Goal: Task Accomplishment & Management: Manage account settings

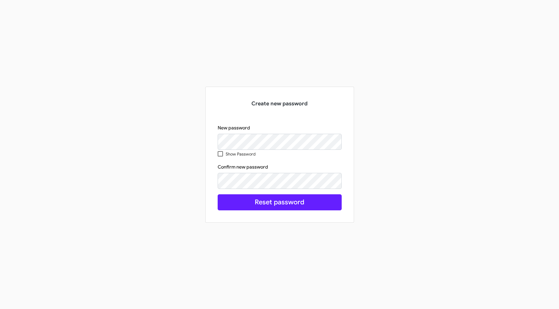
drag, startPoint x: 155, startPoint y: 117, endPoint x: 171, endPoint y: 131, distance: 21.5
click at [157, 119] on div "Create new password New password Show Password Confirm new password This field …" at bounding box center [279, 155] width 381 height 136
click at [220, 155] on span at bounding box center [220, 153] width 5 height 5
click at [220, 156] on input "Show Password" at bounding box center [220, 156] width 0 height 0
checkbox input "true"
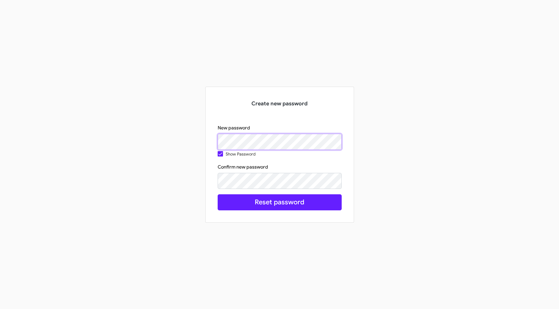
click at [169, 137] on div "Create new password New password Show Password Confirm new password This field …" at bounding box center [279, 155] width 381 height 136
click at [176, 136] on div "Create new password New password Show Password Confirm new password This field …" at bounding box center [279, 155] width 381 height 136
drag, startPoint x: 139, startPoint y: 174, endPoint x: 144, endPoint y: 177, distance: 6.2
click at [139, 174] on div "Create new password New password Show Password Confirm new password check_circl…" at bounding box center [279, 155] width 381 height 136
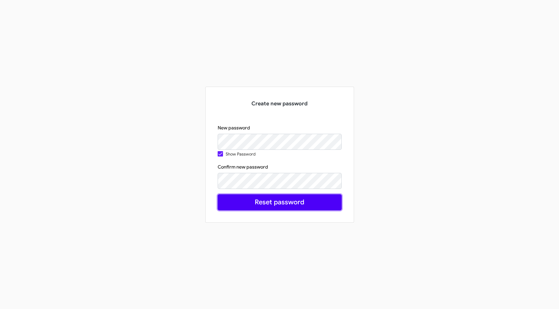
click at [256, 205] on button "Reset password" at bounding box center [280, 202] width 124 height 16
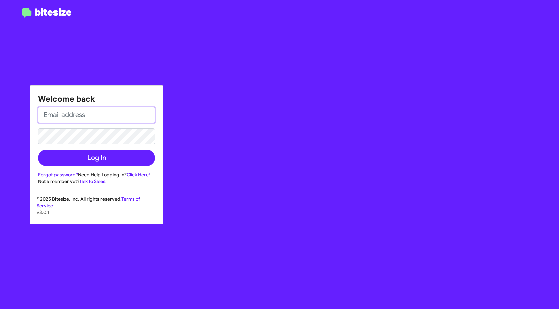
type input "[EMAIL_ADDRESS][DOMAIN_NAME]"
click at [0, 126] on html "Welcome back [EMAIL_ADDRESS][DOMAIN_NAME] Log In Forgot password? Need Help Log…" at bounding box center [279, 154] width 559 height 309
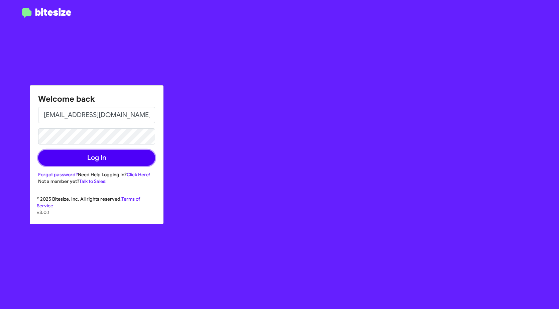
click at [47, 154] on button "Log In" at bounding box center [96, 158] width 117 height 16
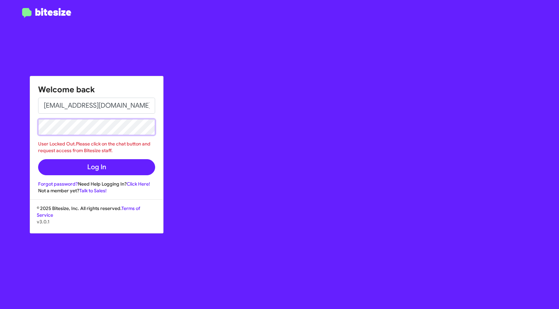
click at [19, 125] on div "Welcome back [EMAIL_ADDRESS][DOMAIN_NAME] User Locked Out.Please click on the c…" at bounding box center [279, 154] width 559 height 309
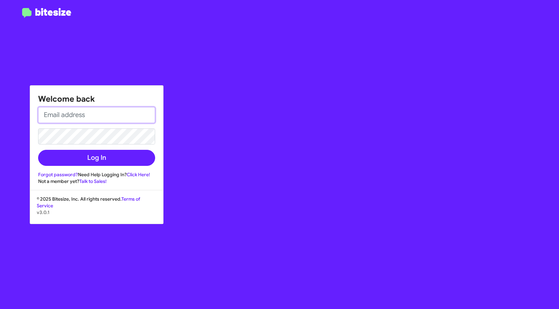
type input "[EMAIL_ADDRESS][DOMAIN_NAME]"
click at [268, 130] on div "Welcome back [EMAIL_ADDRESS][DOMAIN_NAME] Log In Forgot password? Need Help Log…" at bounding box center [325, 154] width 465 height 309
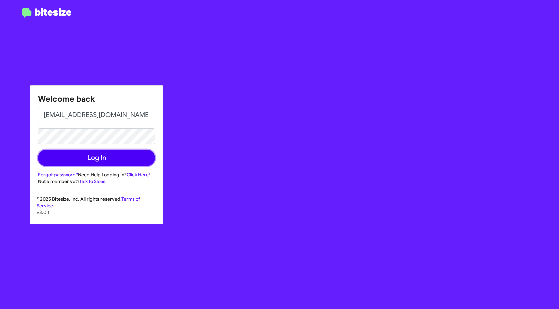
click at [111, 155] on button "Log In" at bounding box center [96, 158] width 117 height 16
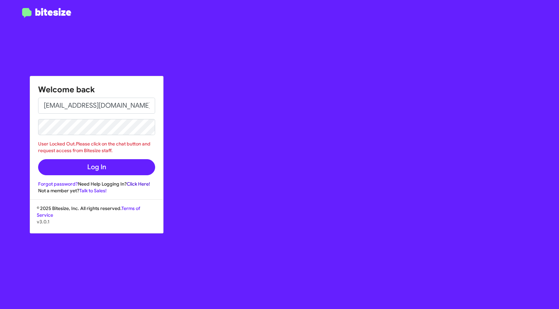
click at [140, 185] on link "Click Here!" at bounding box center [138, 184] width 23 height 6
click at [298, 221] on div "Welcome back [EMAIL_ADDRESS][DOMAIN_NAME] User Locked Out.Please click on the c…" at bounding box center [325, 154] width 465 height 309
click at [261, 92] on div "Welcome back [EMAIL_ADDRESS][DOMAIN_NAME] User Locked Out.Please click on the c…" at bounding box center [325, 154] width 465 height 309
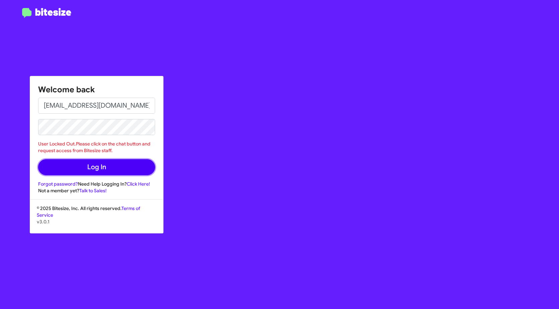
click at [106, 164] on button "Log In" at bounding box center [96, 167] width 117 height 16
